Goal: Task Accomplishment & Management: Manage account settings

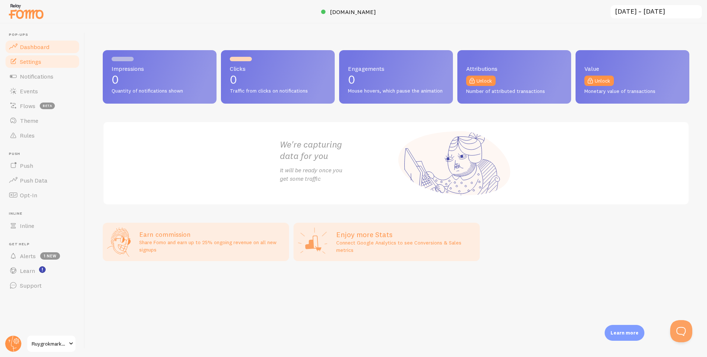
click at [32, 64] on span "Settings" at bounding box center [30, 61] width 21 height 7
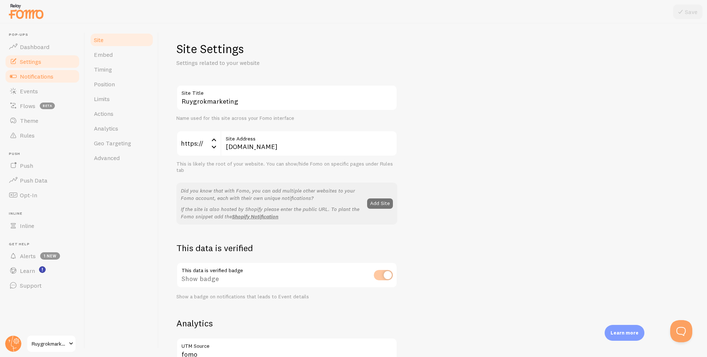
click at [54, 74] on link "Notifications" at bounding box center [42, 76] width 76 height 15
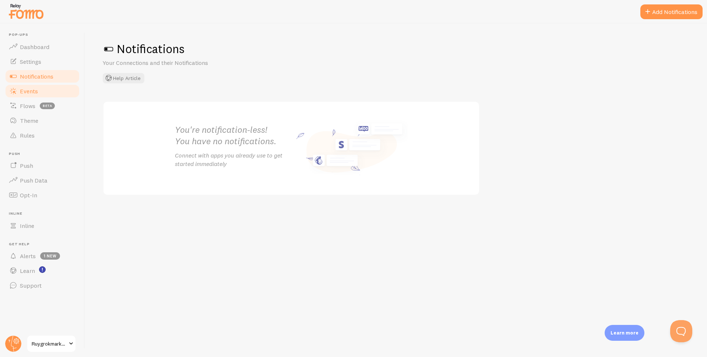
click at [59, 90] on link "Events" at bounding box center [42, 91] width 76 height 15
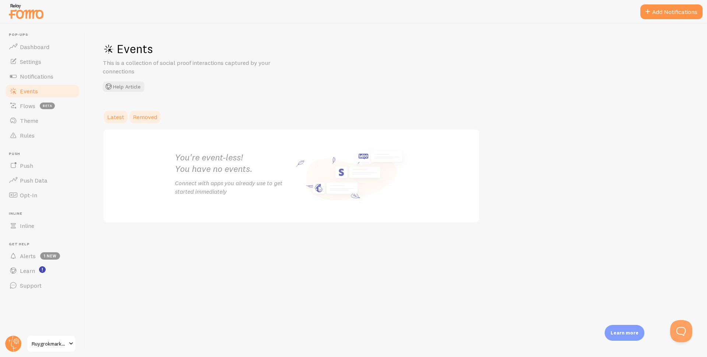
click at [154, 117] on span "Removed" at bounding box center [145, 116] width 24 height 7
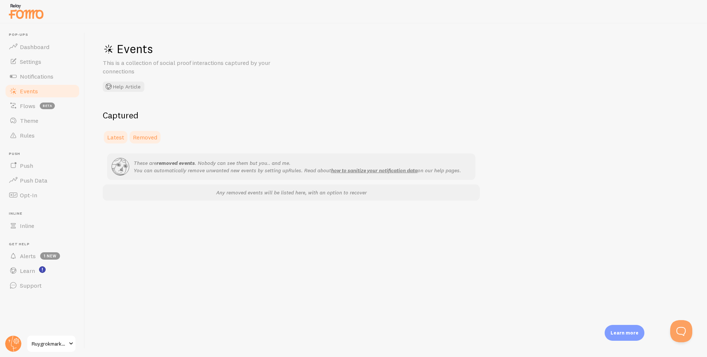
click at [121, 138] on span "Latest" at bounding box center [115, 136] width 17 height 7
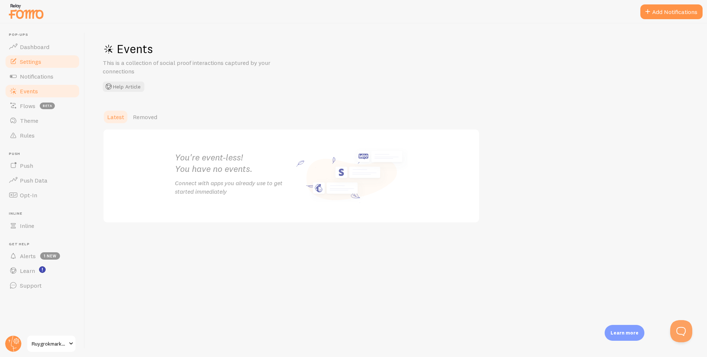
click at [49, 54] on link "Settings" at bounding box center [42, 61] width 76 height 15
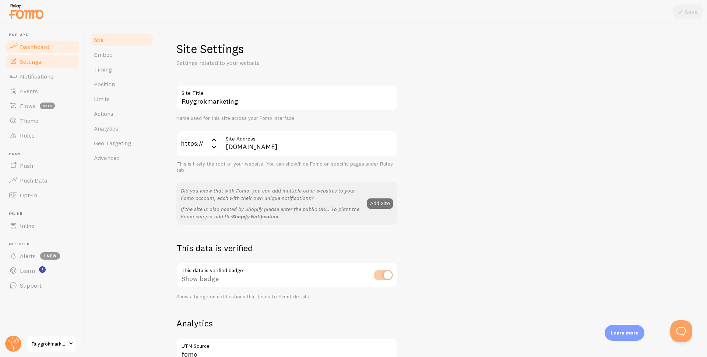
click at [52, 49] on link "Dashboard" at bounding box center [42, 46] width 76 height 15
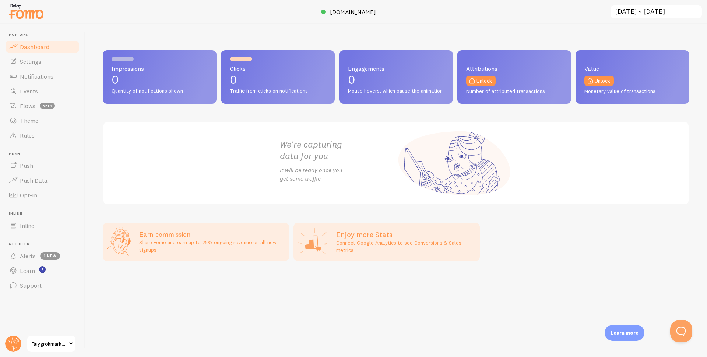
click at [147, 78] on p "0" at bounding box center [160, 80] width 96 height 12
click at [254, 86] on div "Clicks 0 Traffic from clicks on notifications" at bounding box center [278, 76] width 114 height 53
click at [423, 91] on span "Mouse hovers, which pause the animation" at bounding box center [396, 91] width 96 height 7
click at [50, 130] on link "Rules" at bounding box center [42, 135] width 76 height 15
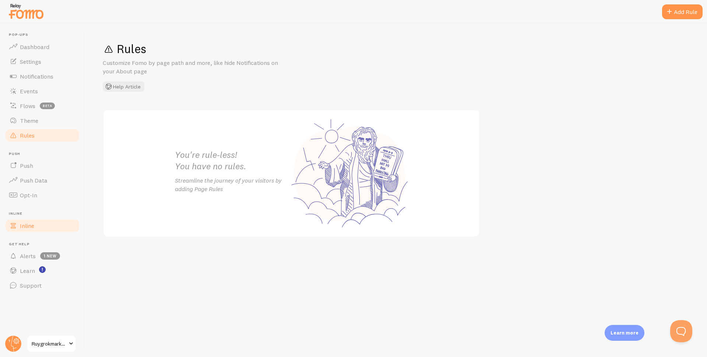
click at [55, 228] on link "Inline" at bounding box center [42, 225] width 76 height 15
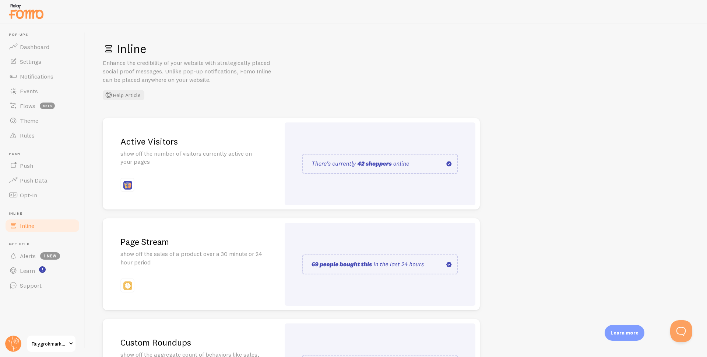
click at [210, 157] on p "show off the number of visitors currently active on your pages" at bounding box center [191, 157] width 142 height 17
click at [267, 156] on div "Active Visitors show off the number of visitors currently active on your pages" at bounding box center [192, 164] width 178 height 92
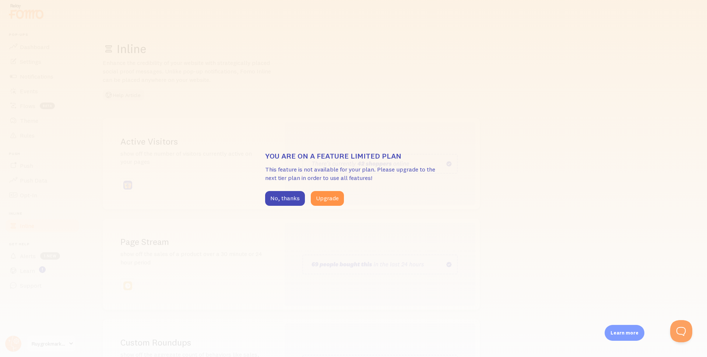
click at [322, 158] on h3 "You are on a feature limited plan" at bounding box center [353, 156] width 177 height 10
click at [288, 196] on button "No, thanks" at bounding box center [285, 198] width 40 height 15
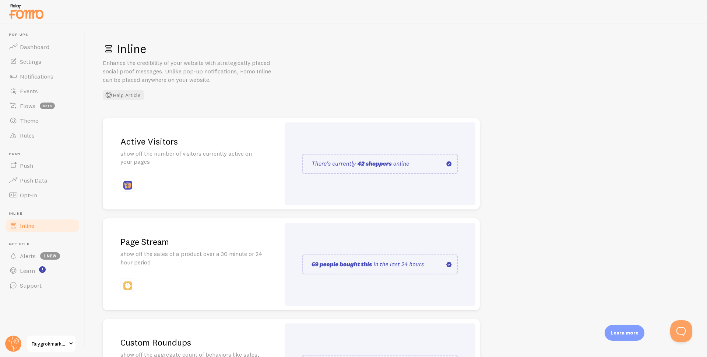
click at [263, 167] on div "Active Visitors show off the number of visitors currently active on your pages" at bounding box center [192, 164] width 178 height 92
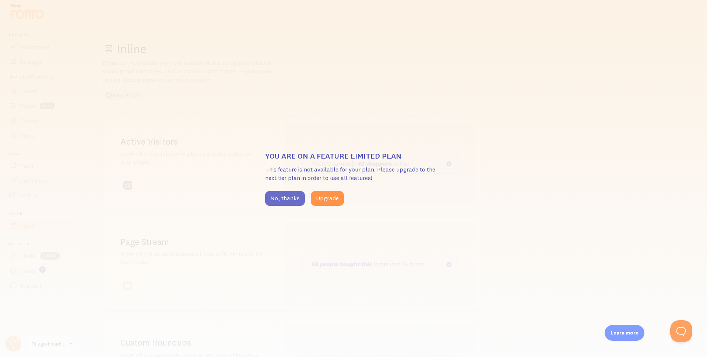
click at [276, 196] on button "No, thanks" at bounding box center [285, 198] width 40 height 15
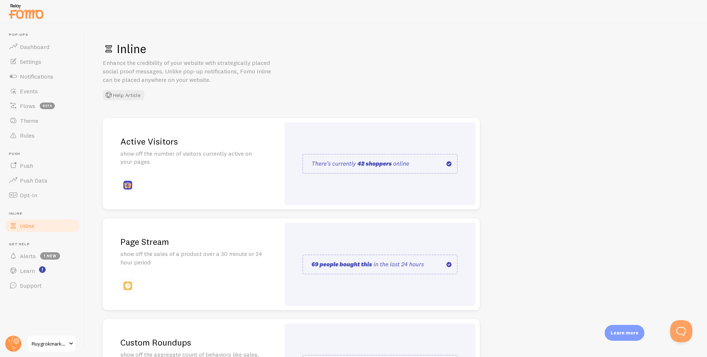
click at [73, 337] on link "Ruygrokmarketing" at bounding box center [52, 343] width 50 height 18
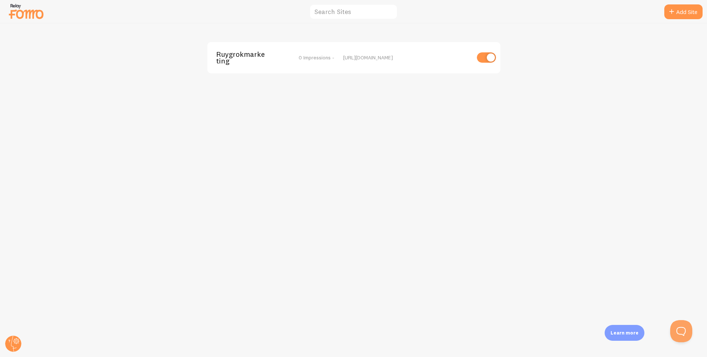
click at [234, 59] on span "Ruygrokmarketing" at bounding box center [245, 58] width 59 height 14
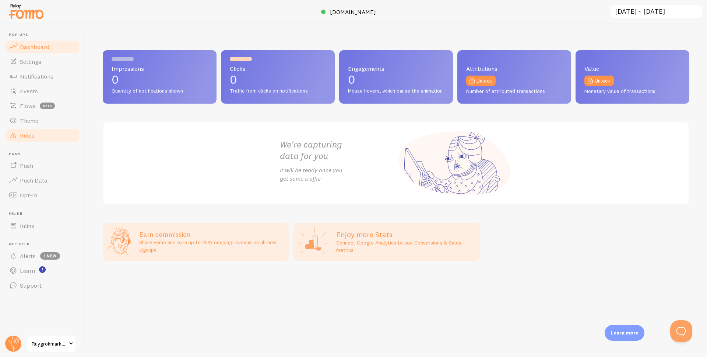
click at [53, 132] on link "Rules" at bounding box center [42, 135] width 76 height 15
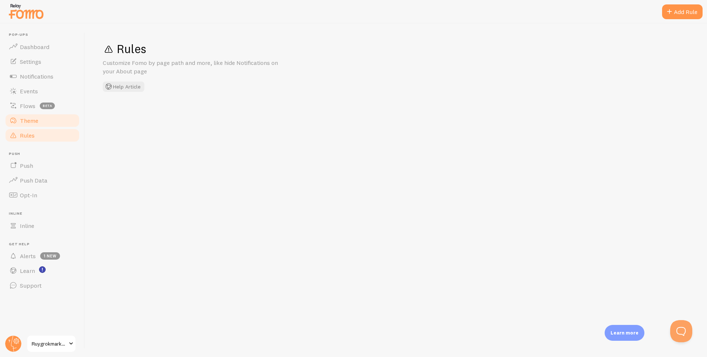
click at [52, 122] on link "Theme" at bounding box center [42, 120] width 76 height 15
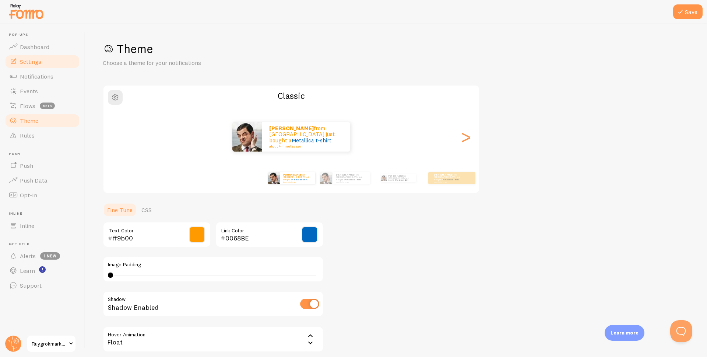
click at [46, 63] on link "Settings" at bounding box center [42, 61] width 76 height 15
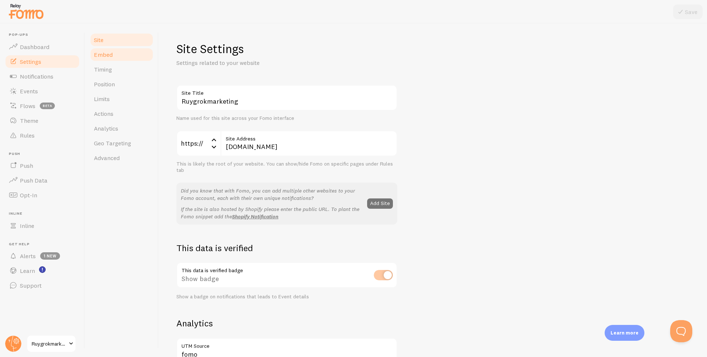
click at [118, 49] on link "Embed" at bounding box center [122, 54] width 64 height 15
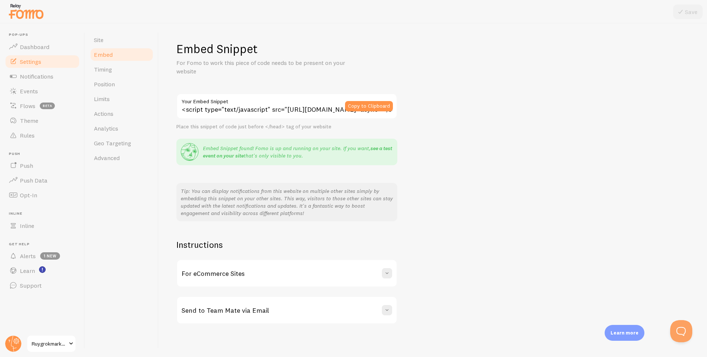
click at [383, 147] on link "see a test event on your site" at bounding box center [297, 152] width 189 height 14
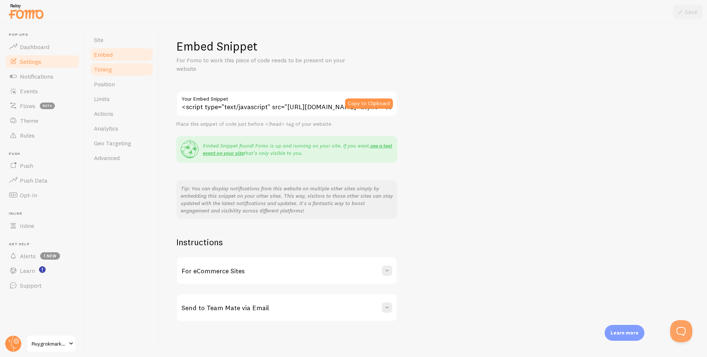
click at [110, 73] on link "Timing" at bounding box center [122, 69] width 64 height 15
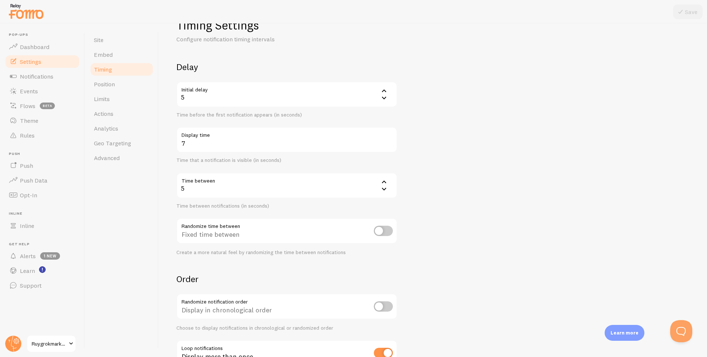
scroll to position [80, 0]
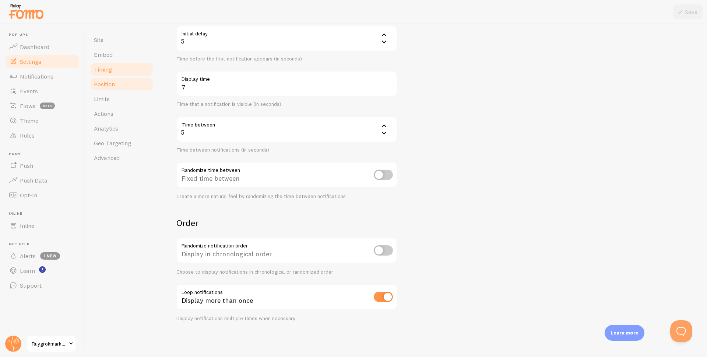
click at [113, 89] on link "Position" at bounding box center [122, 84] width 64 height 15
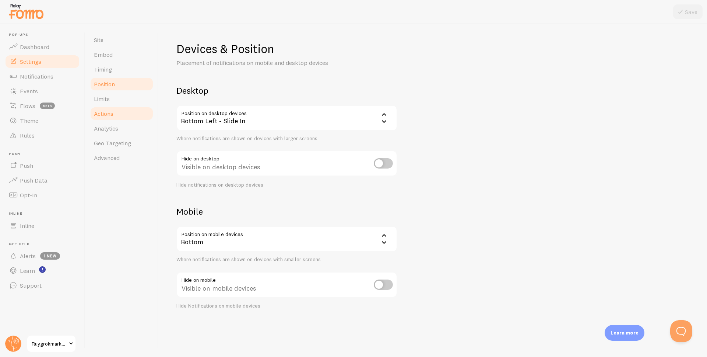
click at [121, 110] on link "Actions" at bounding box center [122, 113] width 64 height 15
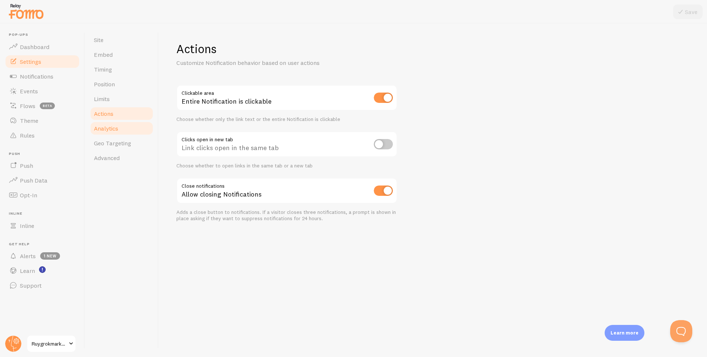
click at [122, 126] on link "Analytics" at bounding box center [122, 128] width 64 height 15
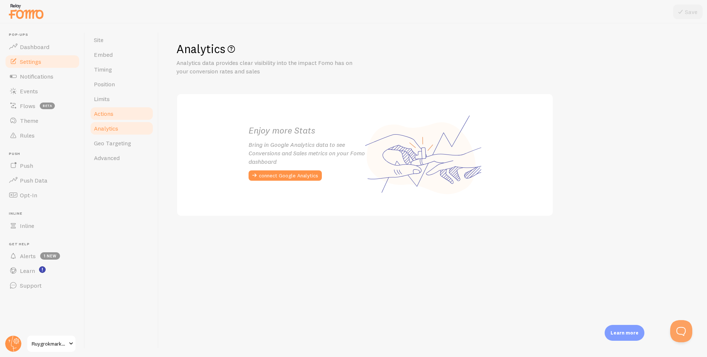
click at [109, 111] on span "Actions" at bounding box center [104, 113] width 20 height 7
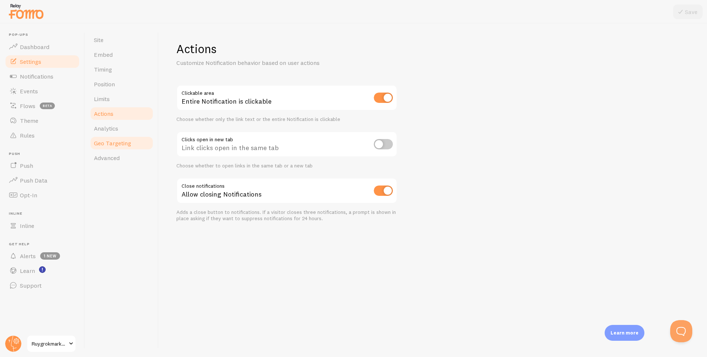
click at [107, 150] on link "Geo Targeting" at bounding box center [122, 143] width 64 height 15
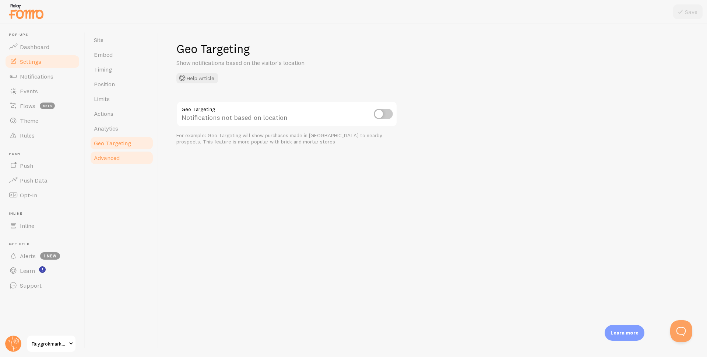
click at [106, 155] on span "Advanced" at bounding box center [107, 157] width 26 height 7
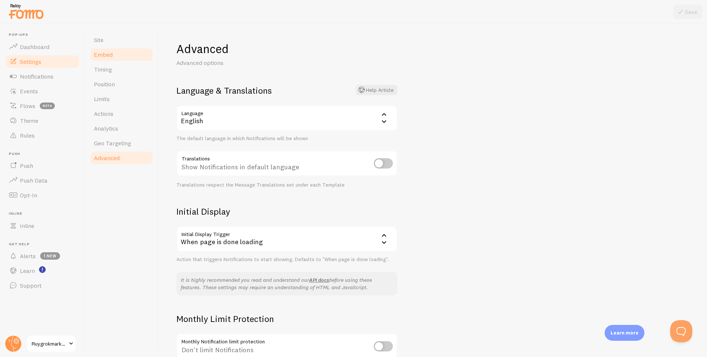
click at [106, 52] on span "Embed" at bounding box center [103, 54] width 19 height 7
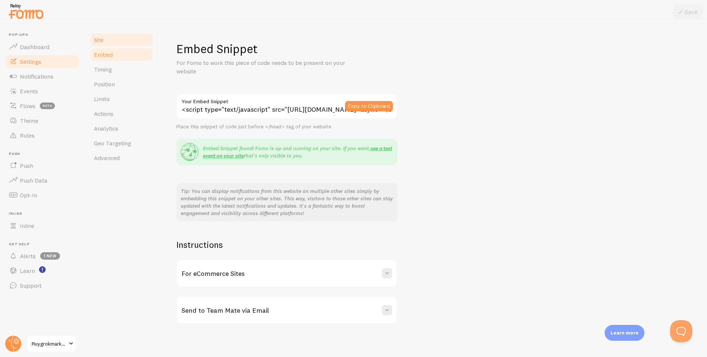
click at [110, 41] on link "Site" at bounding box center [122, 39] width 64 height 15
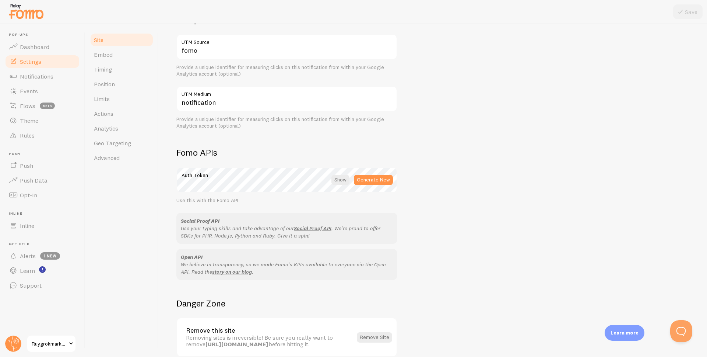
scroll to position [339, 0]
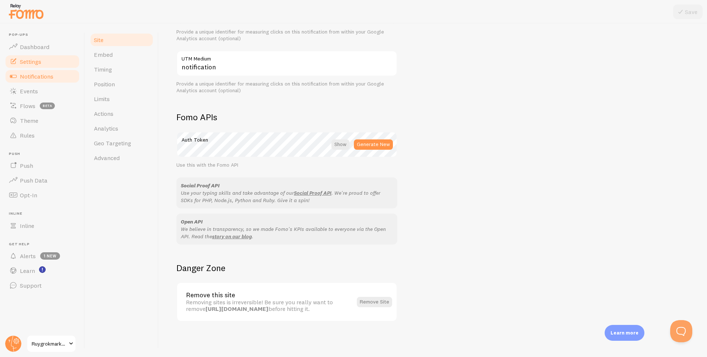
click at [52, 71] on link "Notifications" at bounding box center [42, 76] width 76 height 15
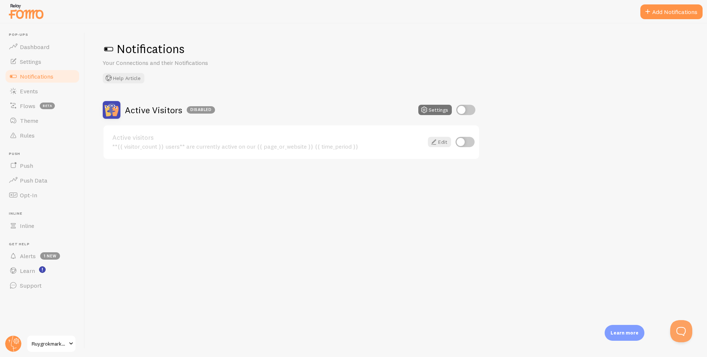
click at [467, 143] on input "checkbox" at bounding box center [465, 142] width 19 height 10
checkbox input "true"
click at [463, 109] on input "checkbox" at bounding box center [465, 110] width 19 height 10
checkbox input "true"
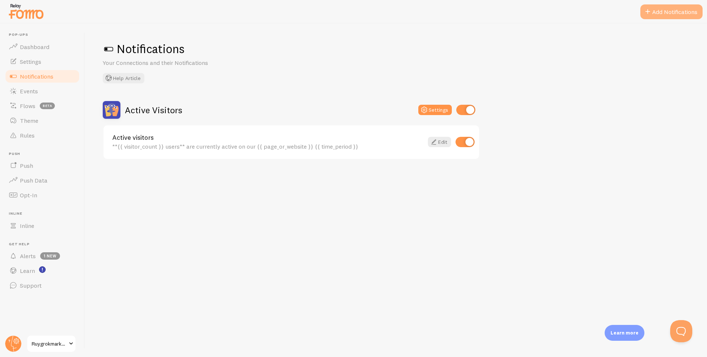
click at [691, 14] on button "Add Notifications" at bounding box center [672, 11] width 62 height 15
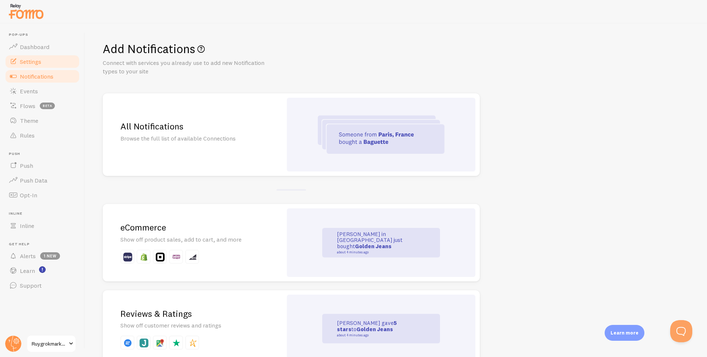
click at [57, 61] on link "Settings" at bounding box center [42, 61] width 76 height 15
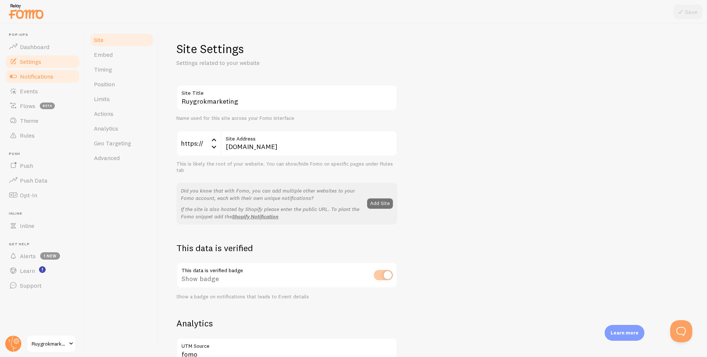
click at [58, 77] on link "Notifications" at bounding box center [42, 76] width 76 height 15
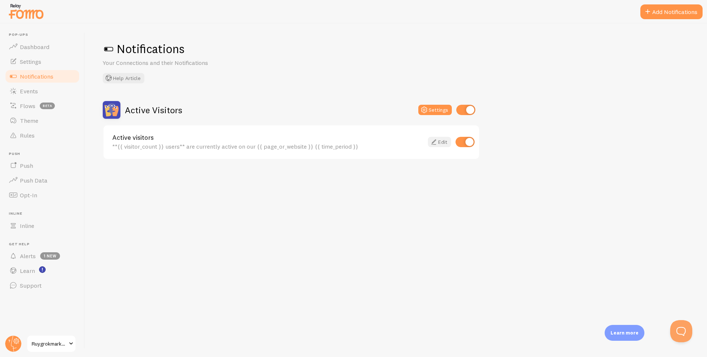
click at [436, 144] on icon at bounding box center [433, 141] width 9 height 9
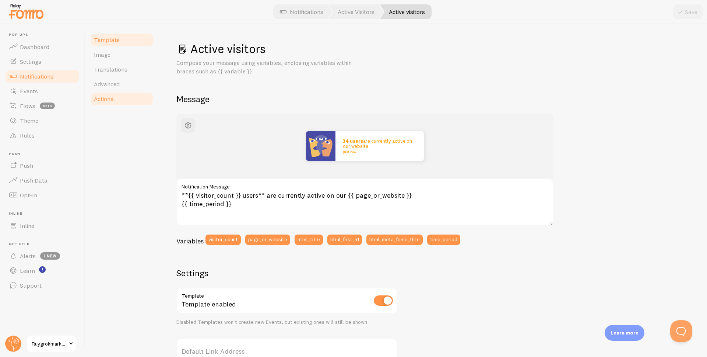
click at [137, 94] on link "Actions" at bounding box center [122, 98] width 64 height 15
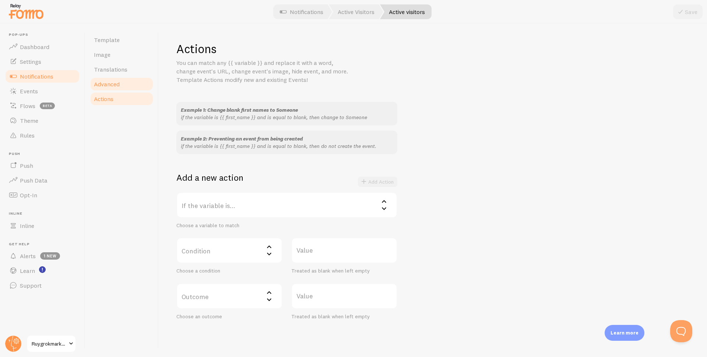
click at [144, 90] on link "Advanced" at bounding box center [122, 84] width 64 height 15
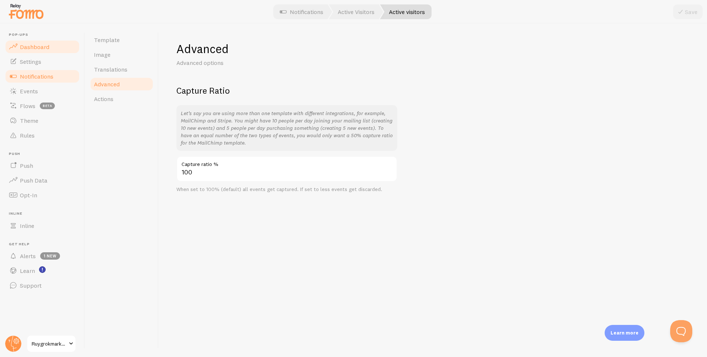
click at [44, 50] on link "Dashboard" at bounding box center [42, 46] width 76 height 15
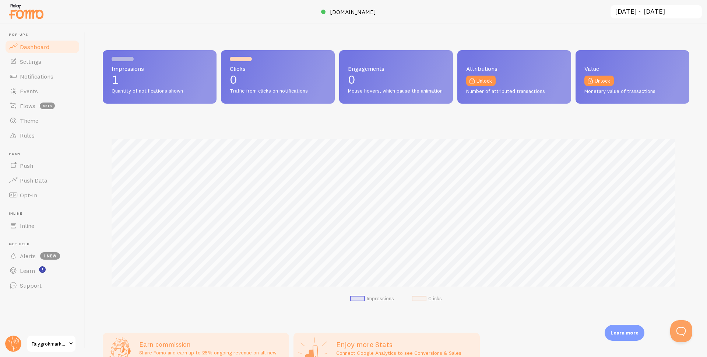
scroll to position [193, 581]
